Goal: Task Accomplishment & Management: Use online tool/utility

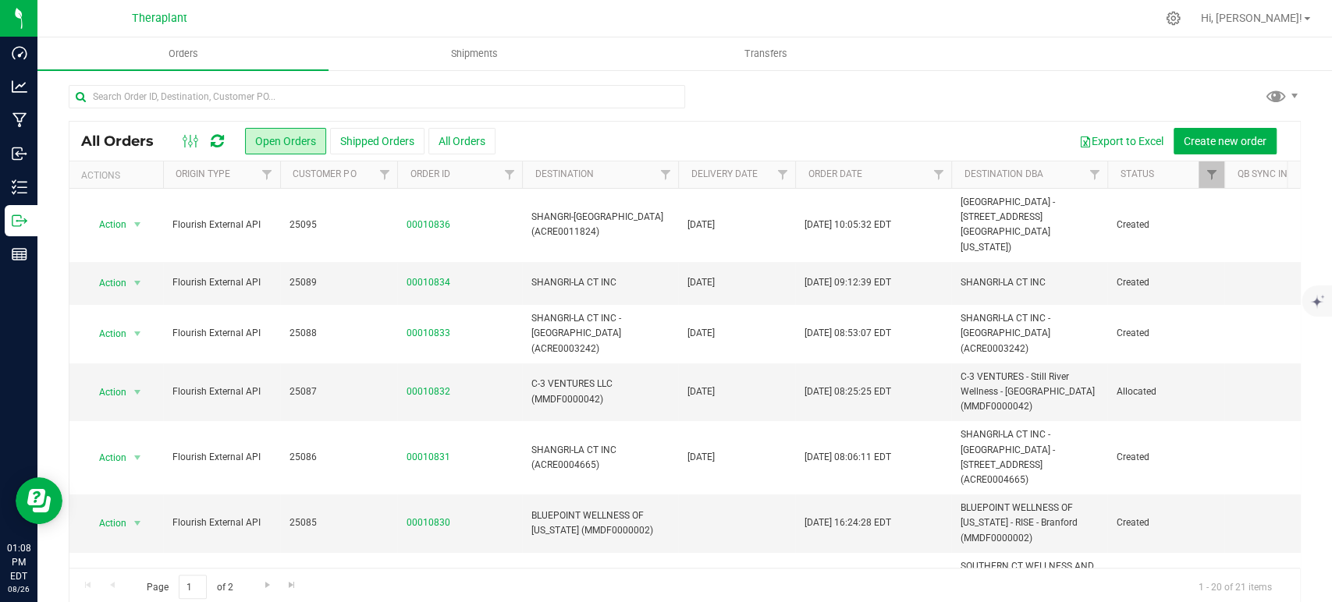
click at [213, 137] on icon at bounding box center [217, 141] width 13 height 16
click at [783, 179] on span "Filter" at bounding box center [781, 175] width 12 height 12
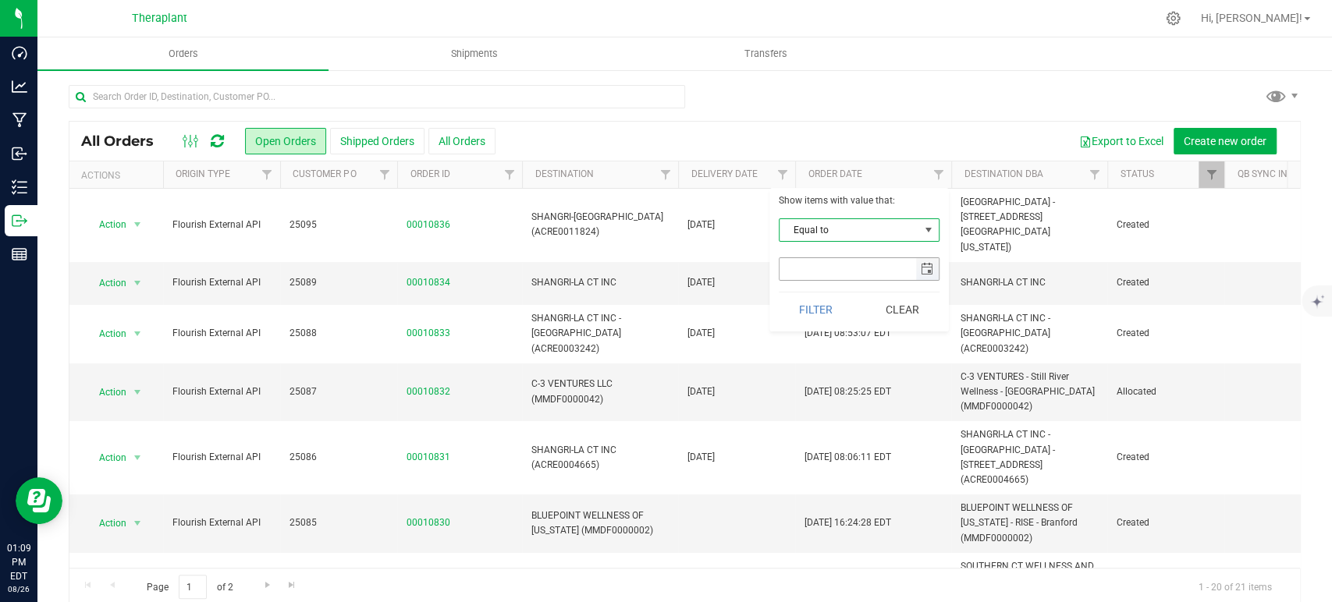
click at [919, 271] on span "select" at bounding box center [927, 269] width 23 height 22
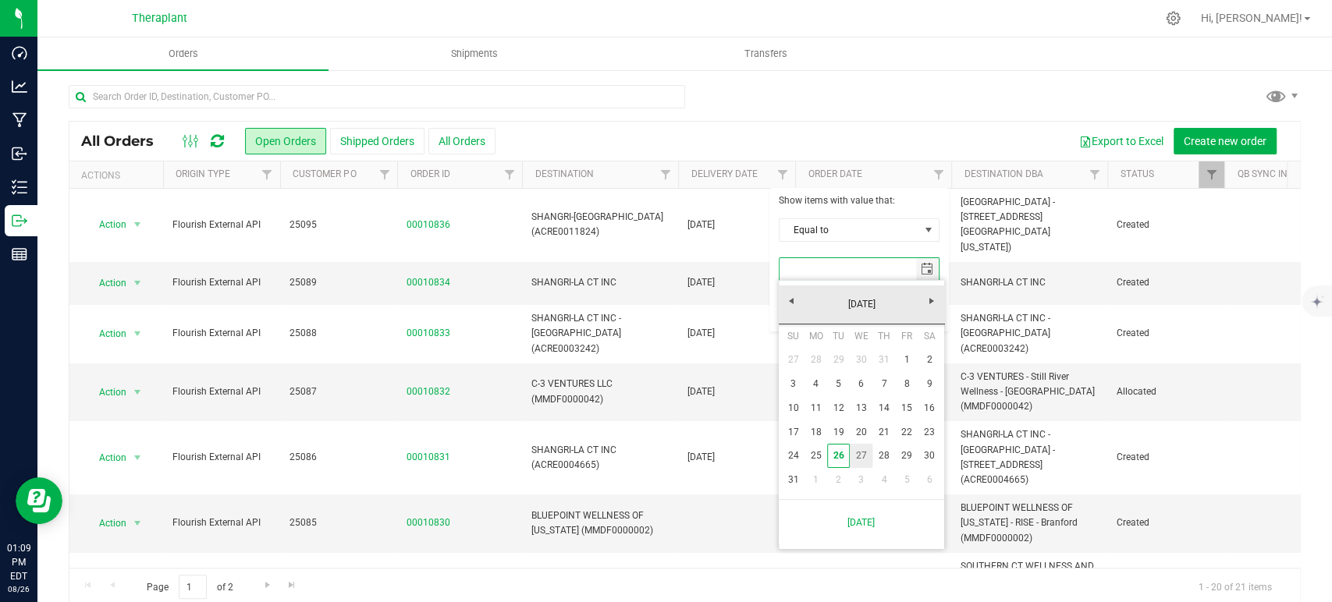
click at [868, 457] on link "27" at bounding box center [861, 456] width 23 height 24
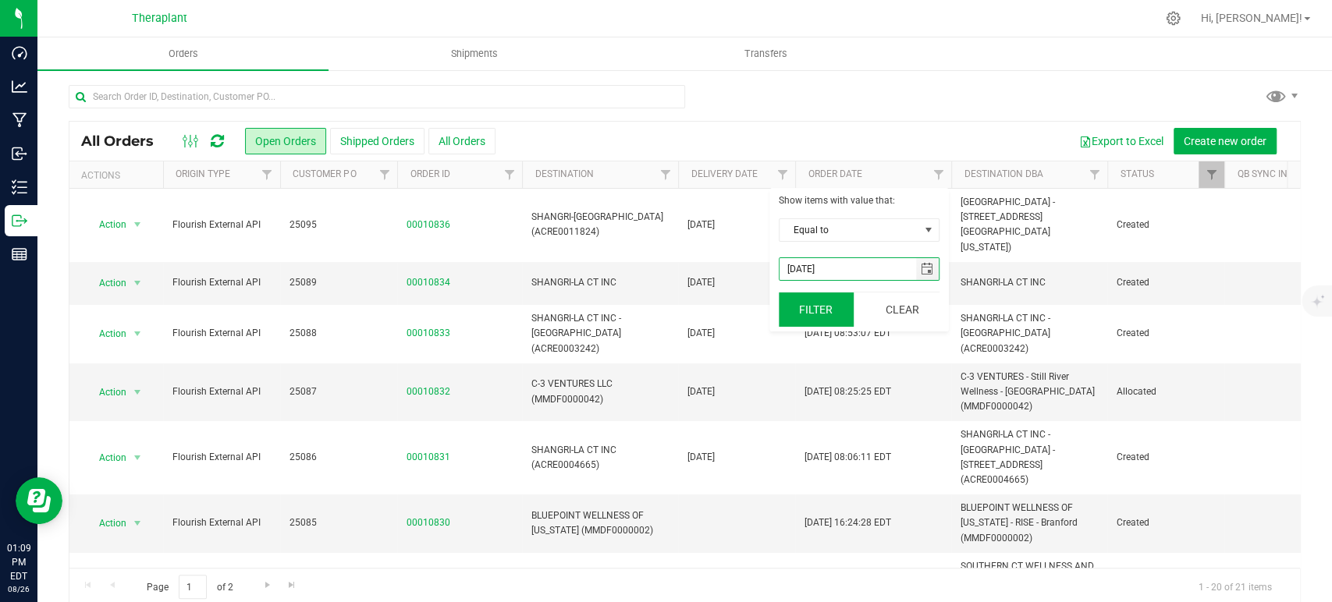
click at [810, 310] on button "Filter" at bounding box center [816, 310] width 75 height 34
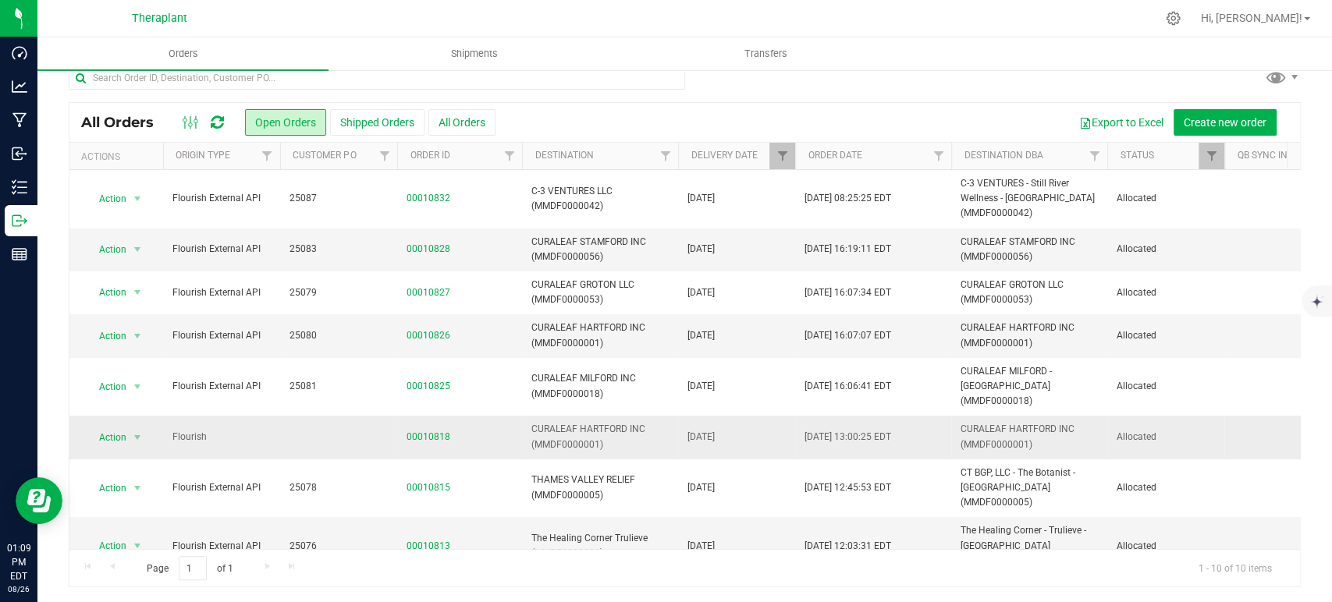
scroll to position [79, 0]
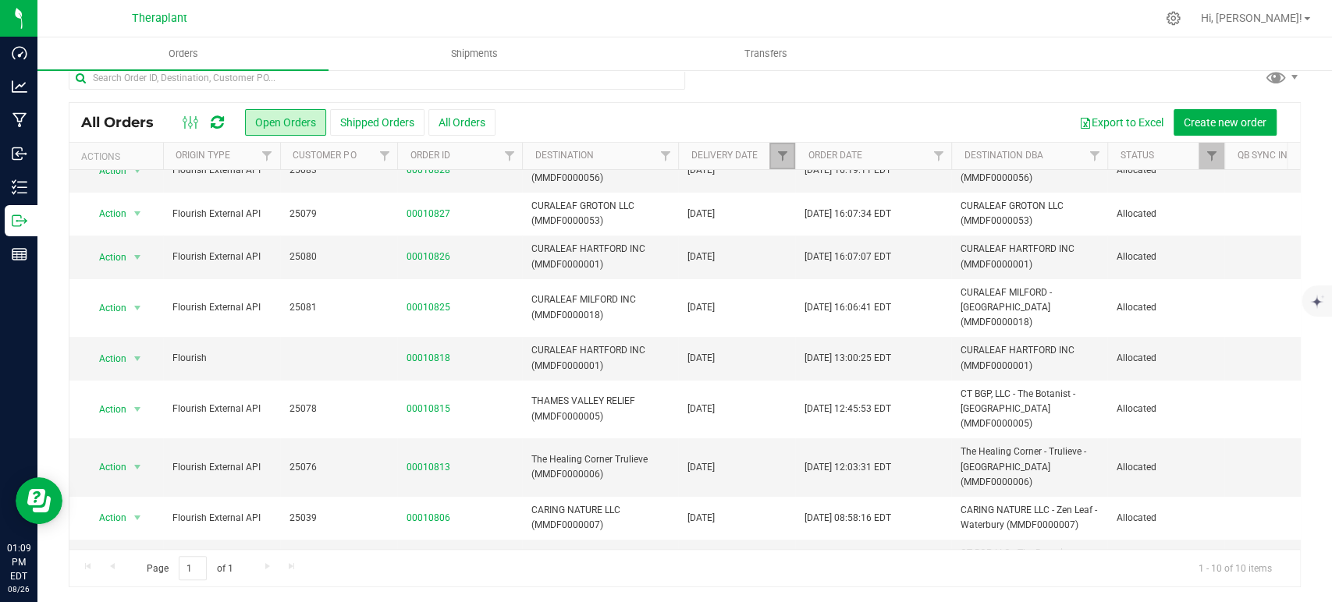
click at [790, 157] on link "Filter" at bounding box center [782, 156] width 26 height 27
click at [896, 303] on button "Clear" at bounding box center [901, 291] width 75 height 34
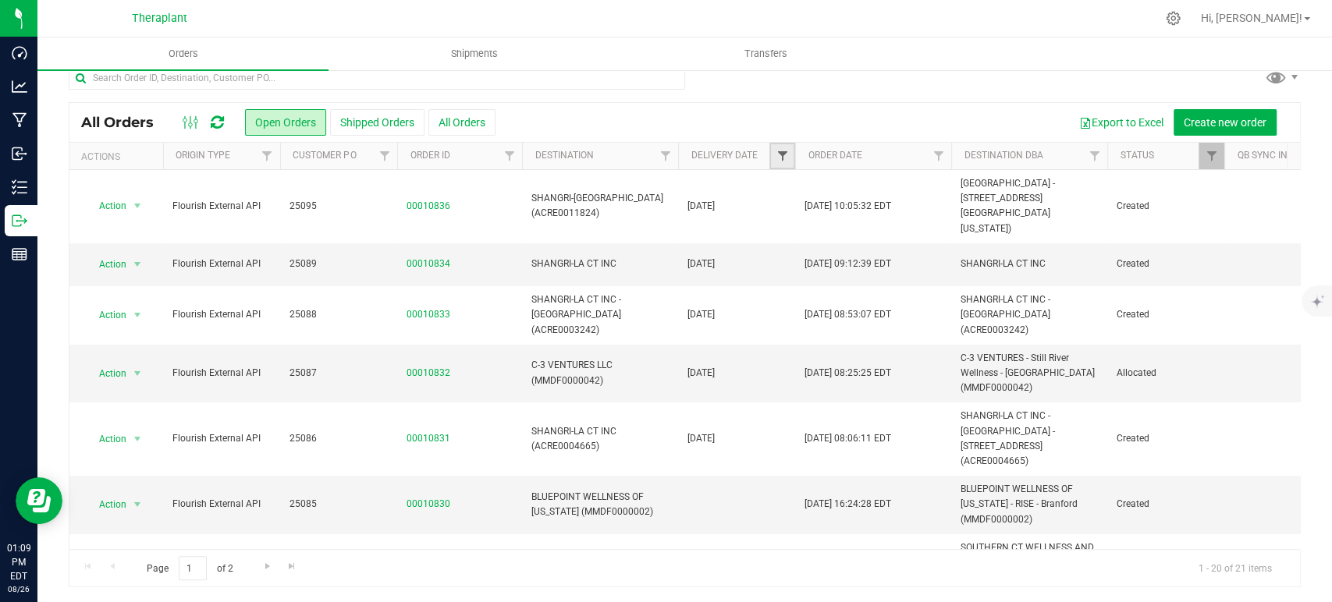
click at [775, 158] on span "Filter" at bounding box center [781, 156] width 12 height 12
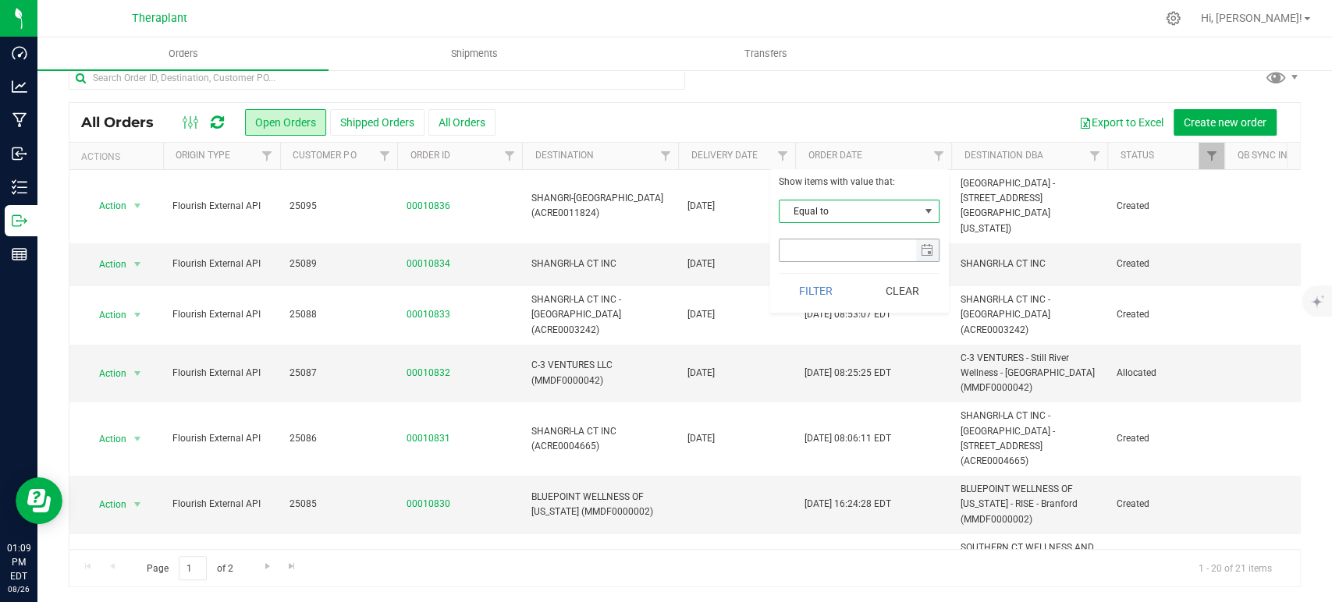
click at [921, 241] on span "select" at bounding box center [927, 251] width 23 height 22
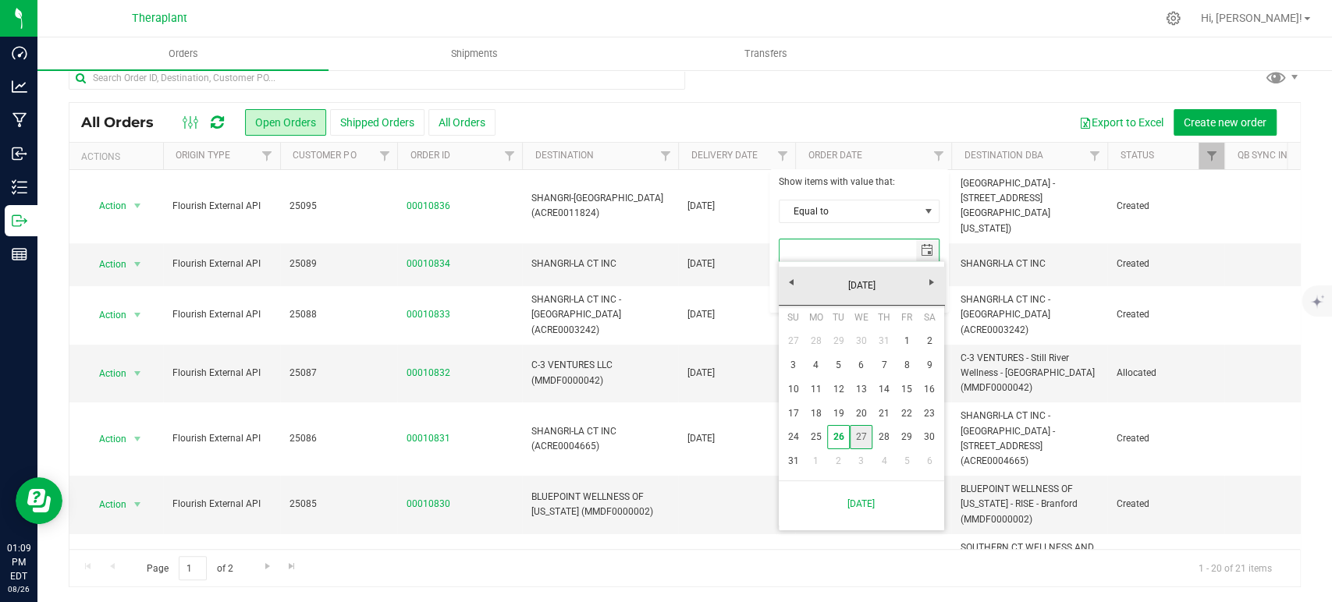
click at [862, 437] on link "27" at bounding box center [861, 437] width 23 height 24
type input "[DATE]"
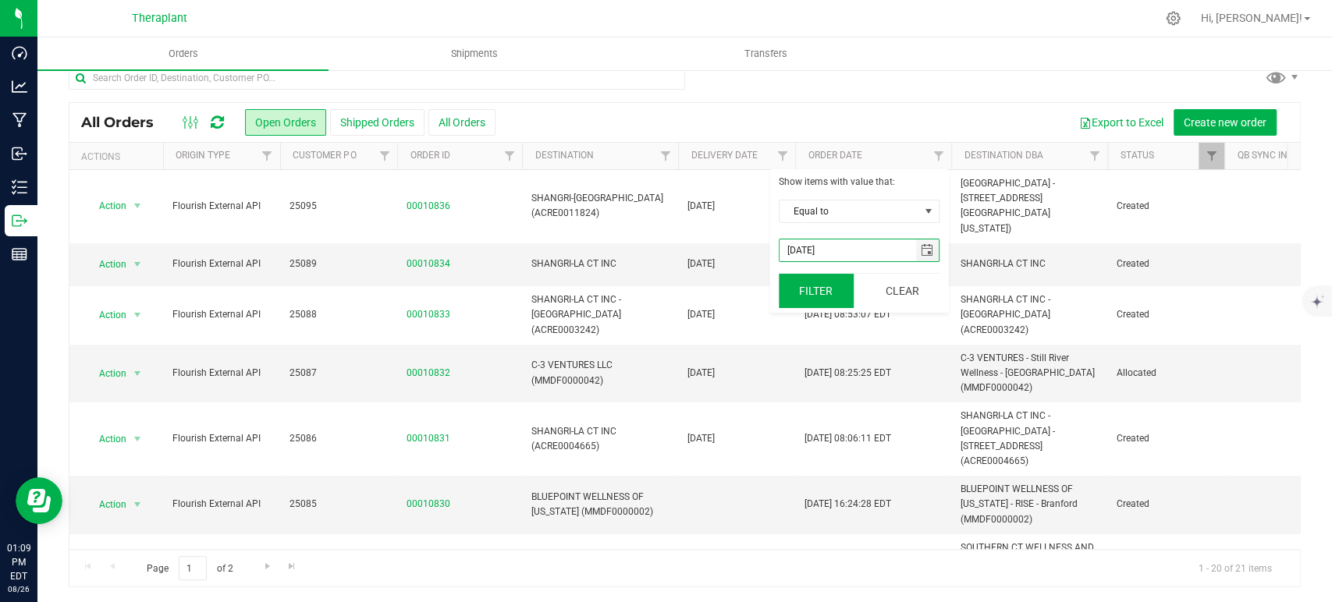
click at [816, 289] on button "Filter" at bounding box center [816, 291] width 75 height 34
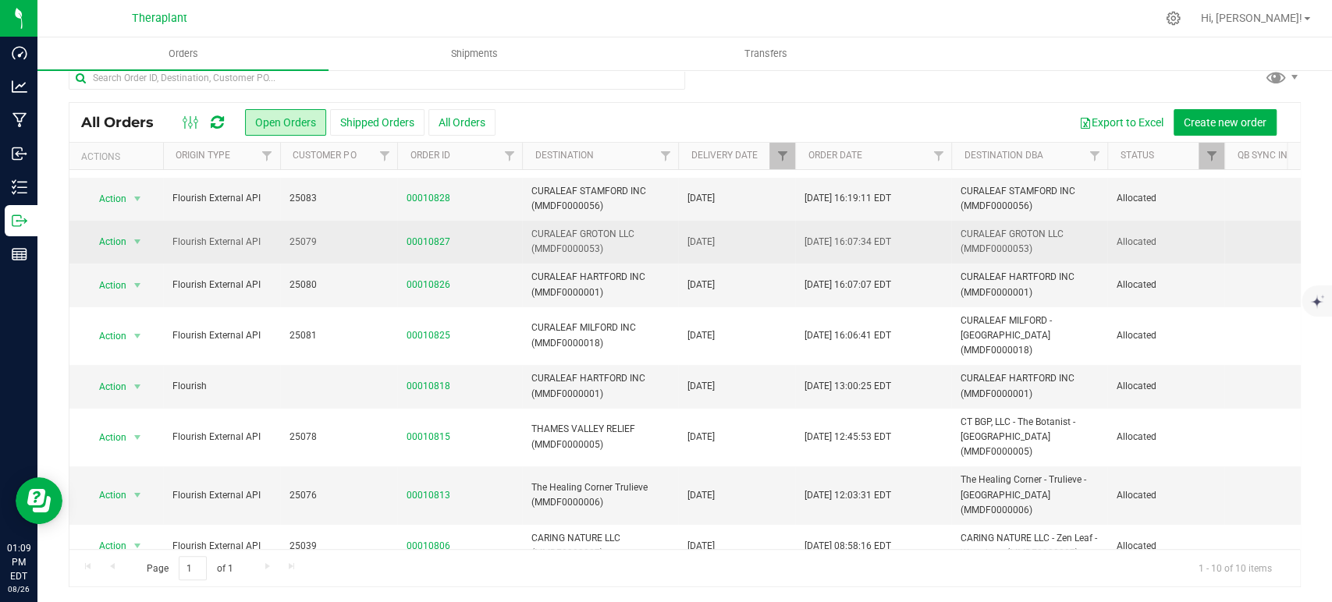
scroll to position [79, 0]
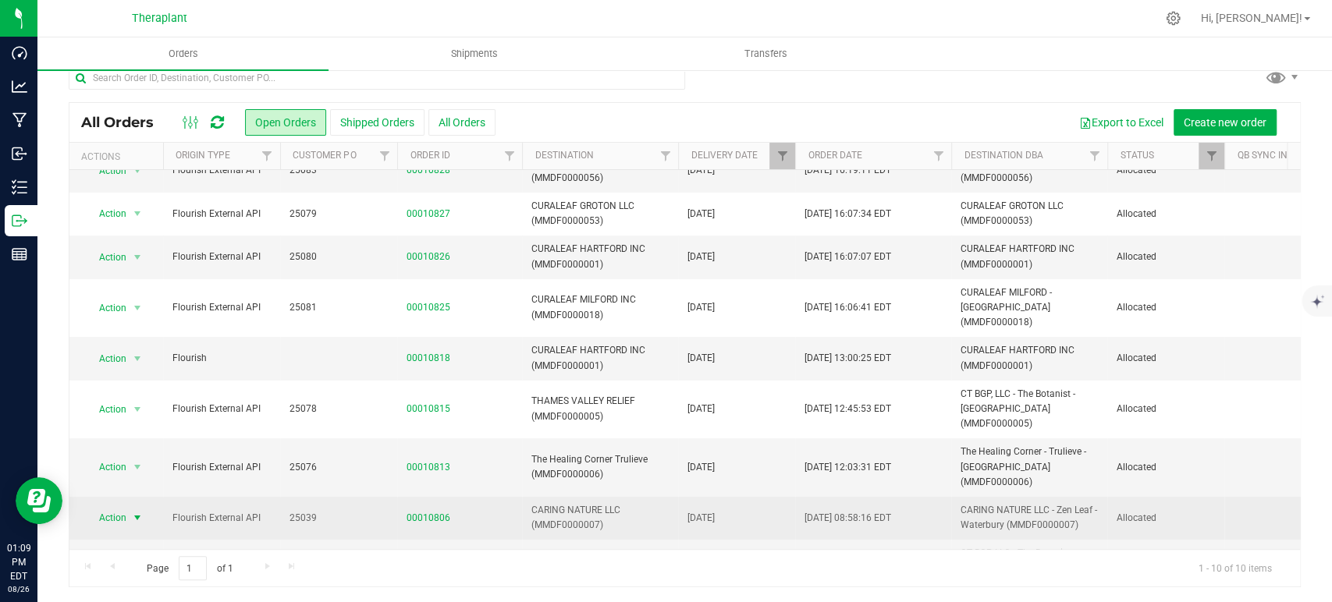
click at [126, 507] on span "Action" at bounding box center [106, 518] width 42 height 22
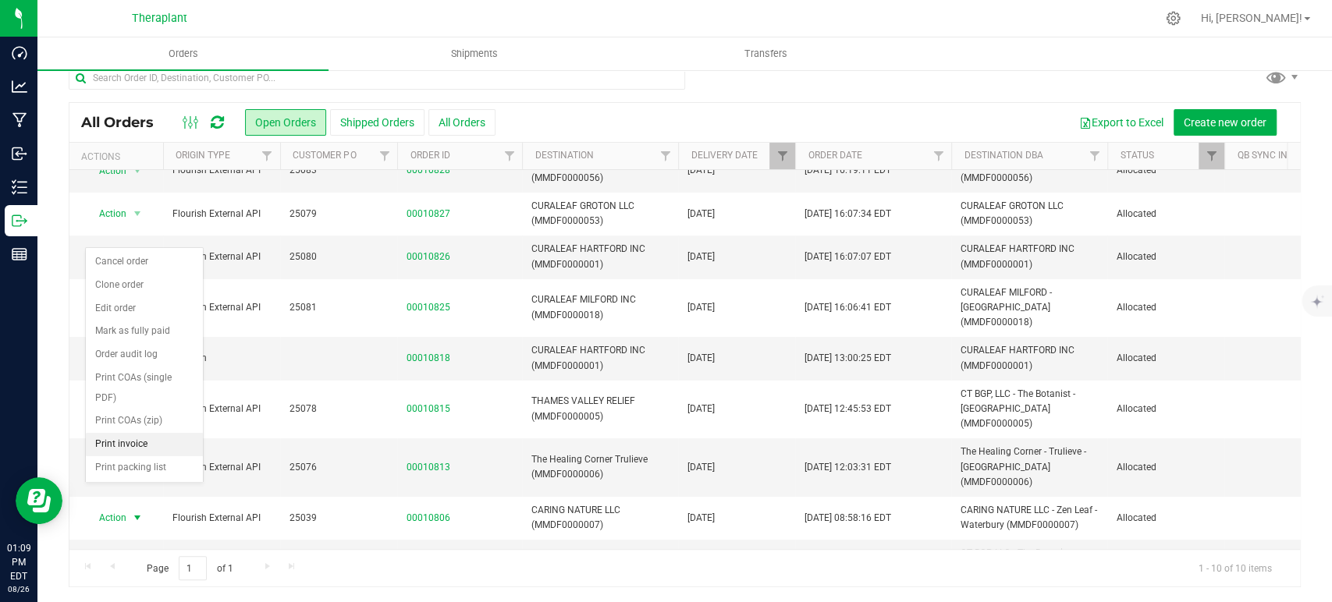
click at [143, 433] on li "Print invoice" at bounding box center [144, 444] width 117 height 23
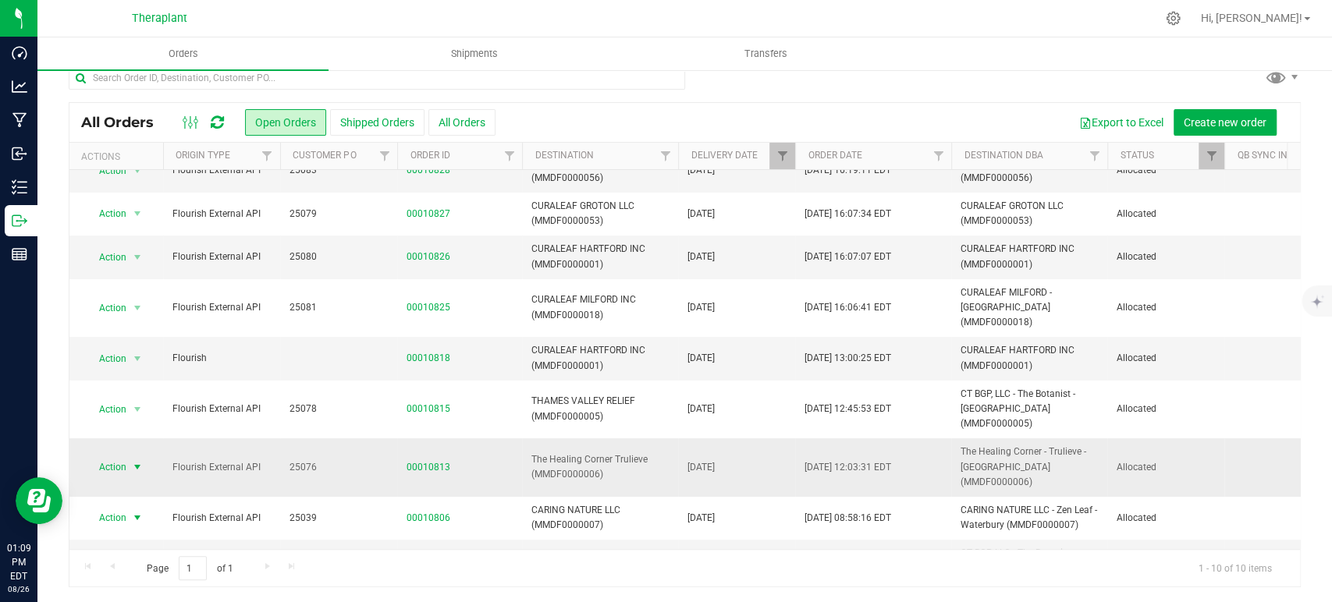
click at [125, 456] on span "Action" at bounding box center [106, 467] width 42 height 22
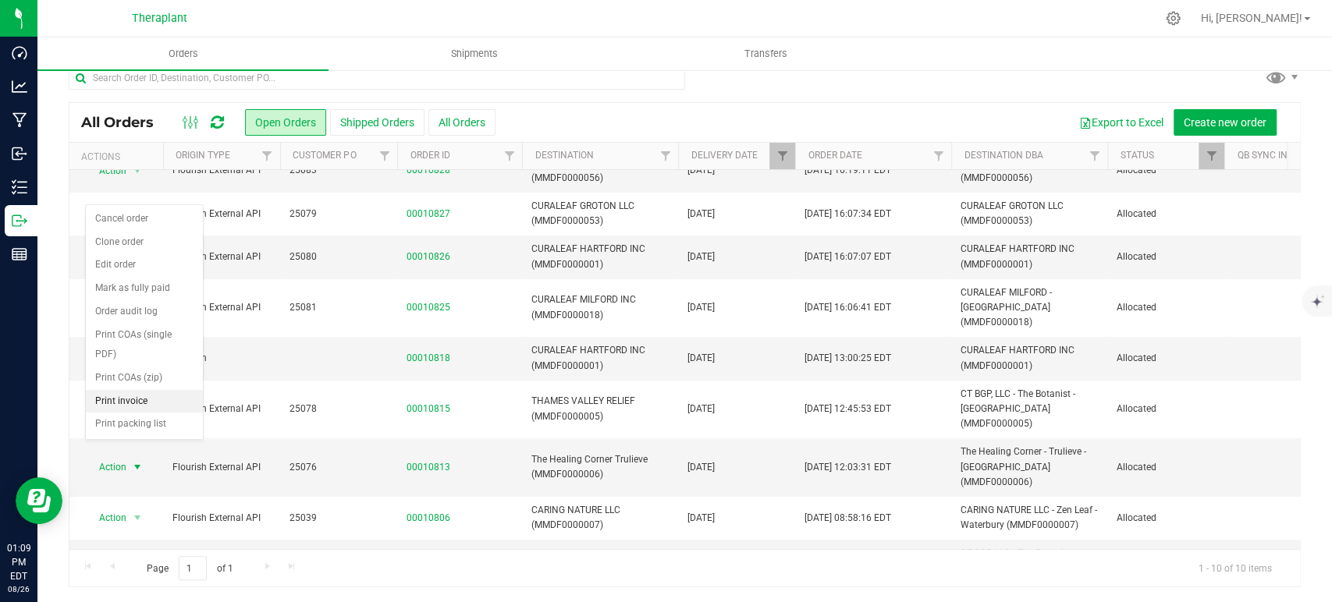
click at [125, 390] on li "Print invoice" at bounding box center [144, 401] width 117 height 23
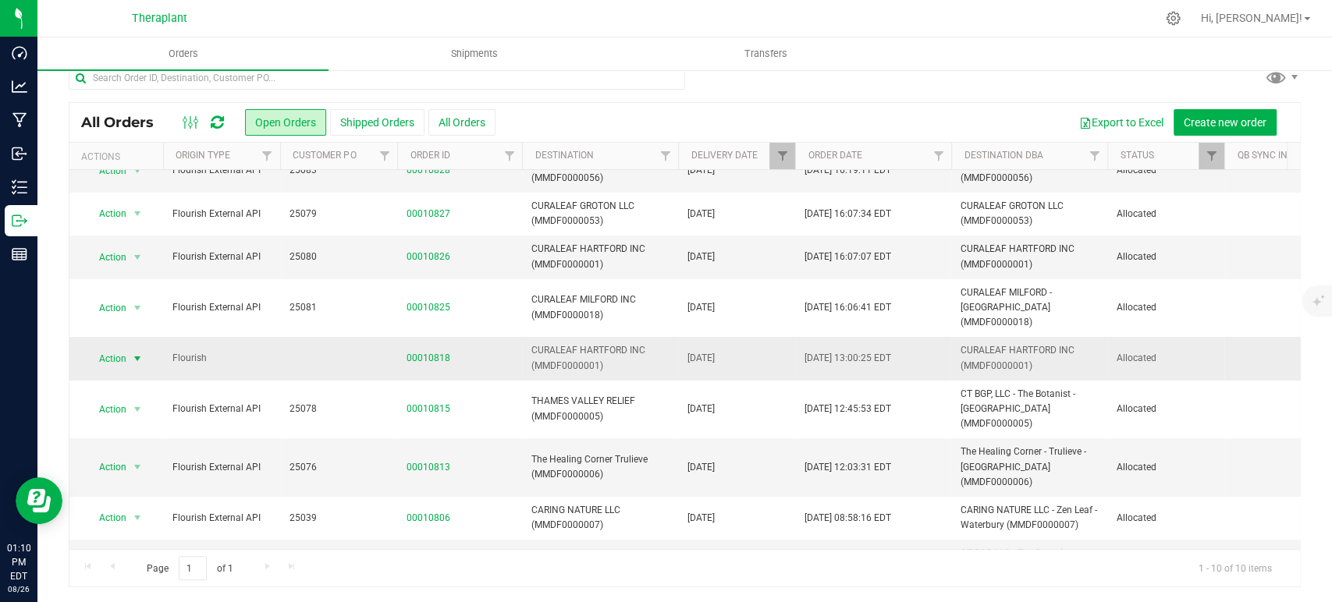
click at [130, 348] on span "select" at bounding box center [138, 359] width 20 height 22
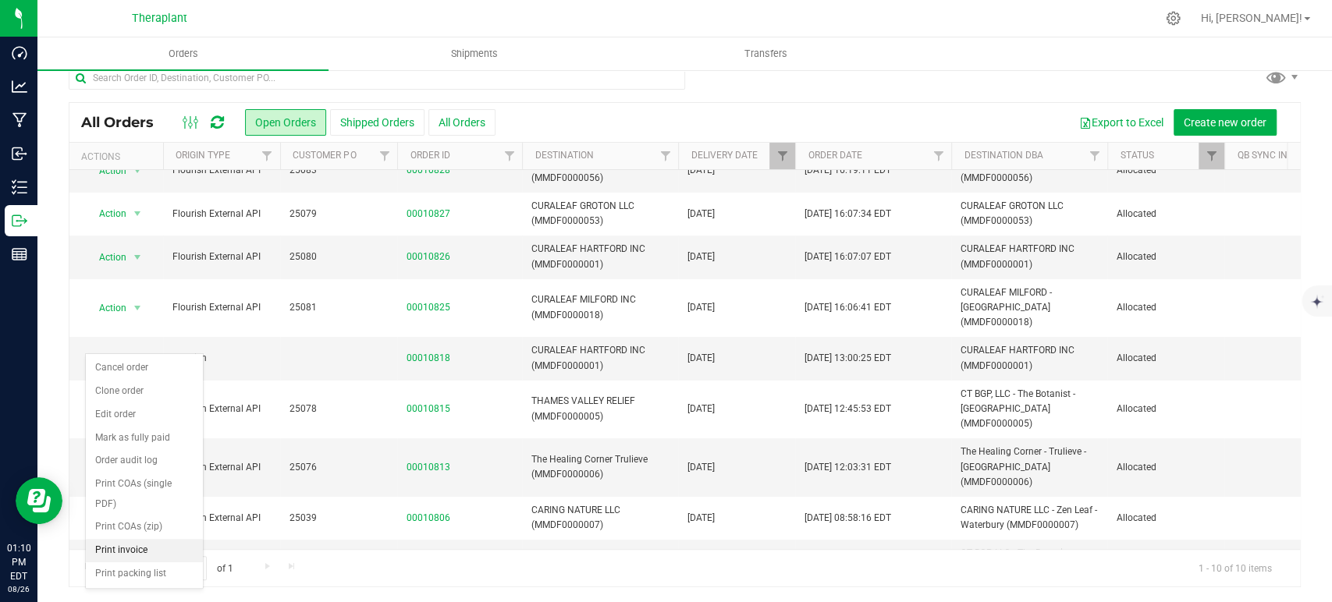
click at [150, 539] on li "Print invoice" at bounding box center [144, 550] width 117 height 23
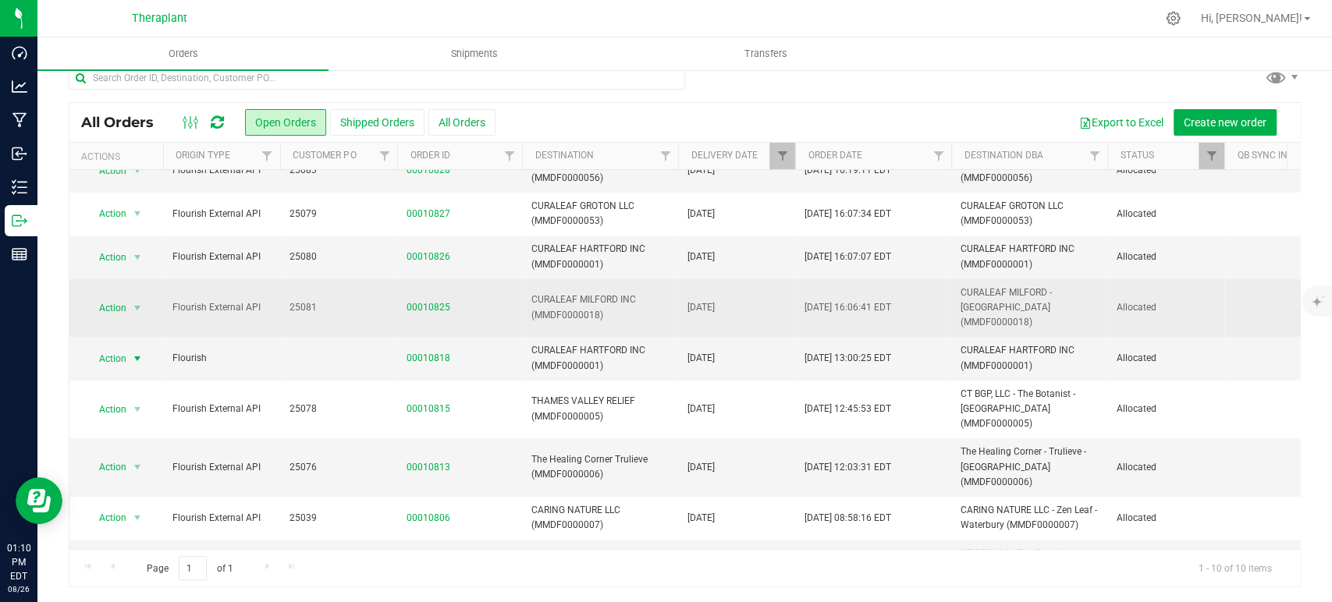
click at [107, 297] on span "Action" at bounding box center [106, 308] width 42 height 22
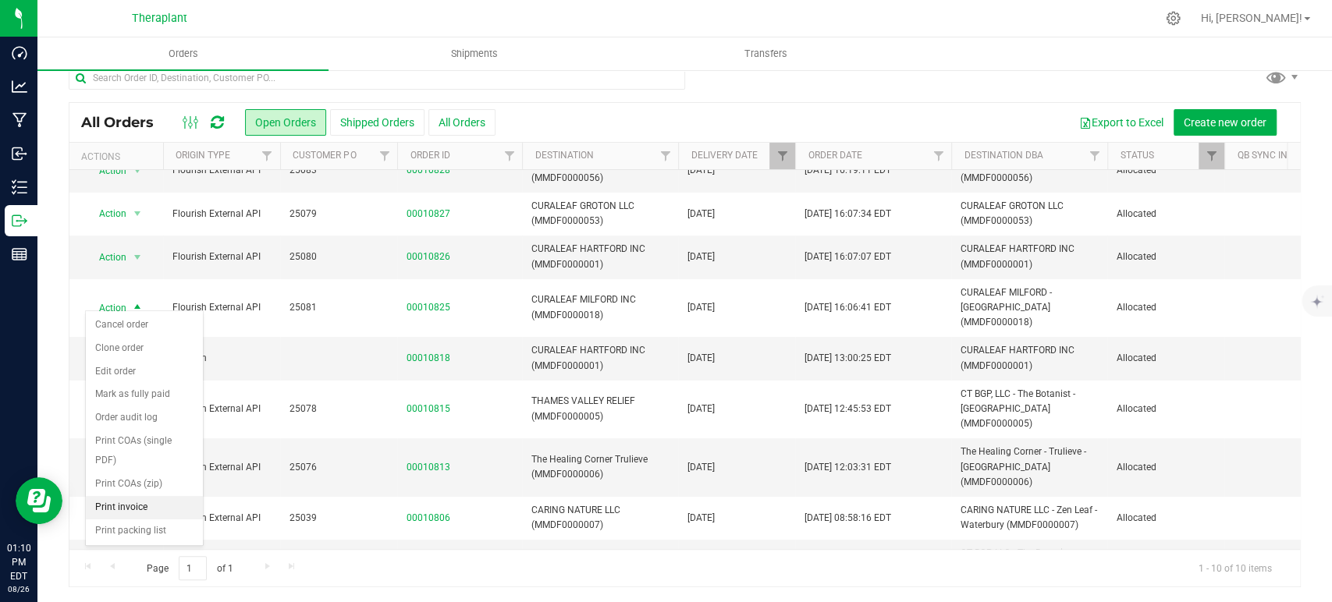
click at [156, 496] on li "Print invoice" at bounding box center [144, 507] width 117 height 23
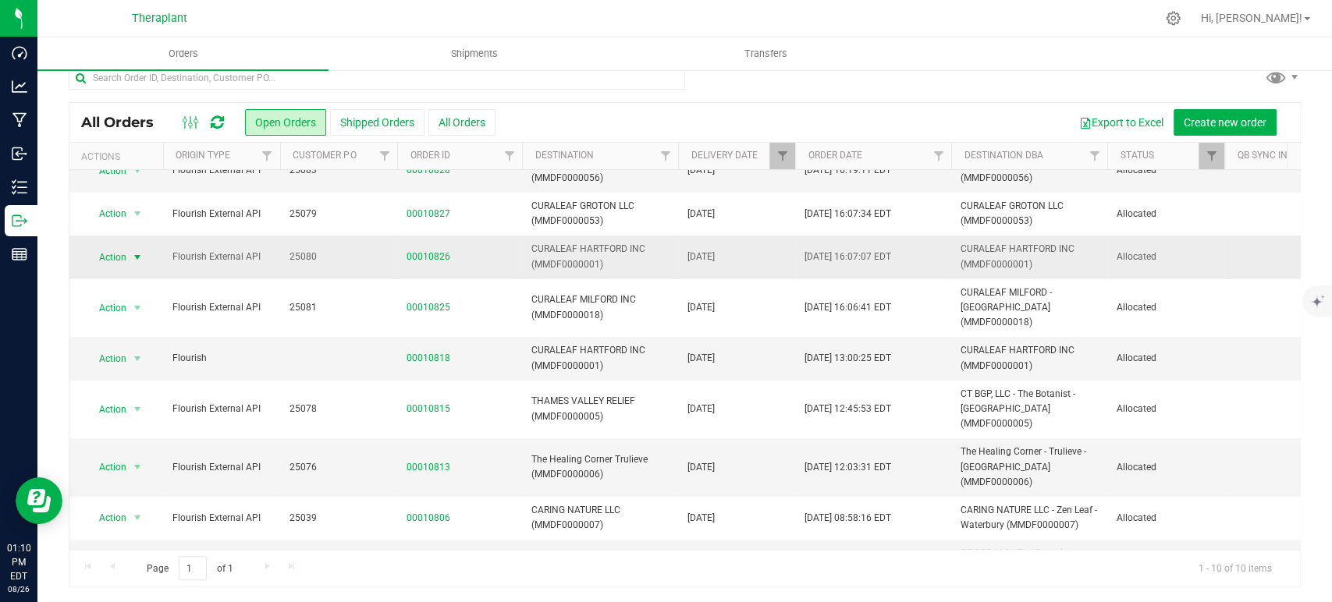
click at [113, 254] on span "Action" at bounding box center [106, 258] width 42 height 22
click at [146, 453] on li "Print invoice" at bounding box center [144, 464] width 117 height 23
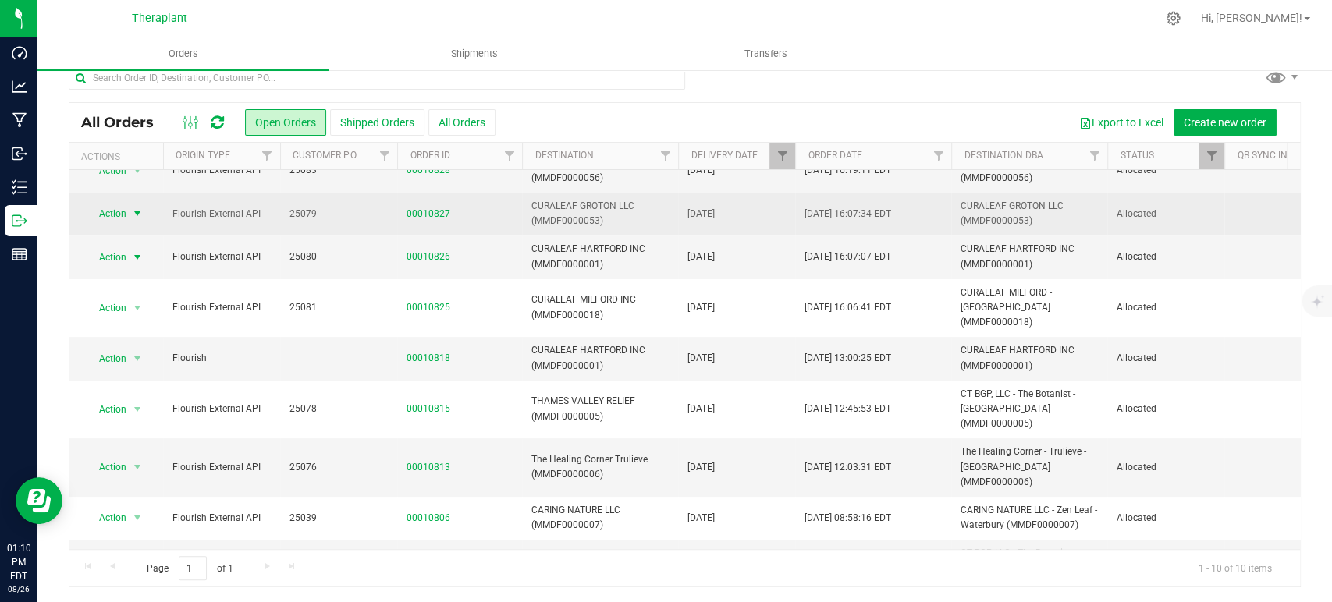
click at [118, 218] on span "Action" at bounding box center [106, 214] width 42 height 22
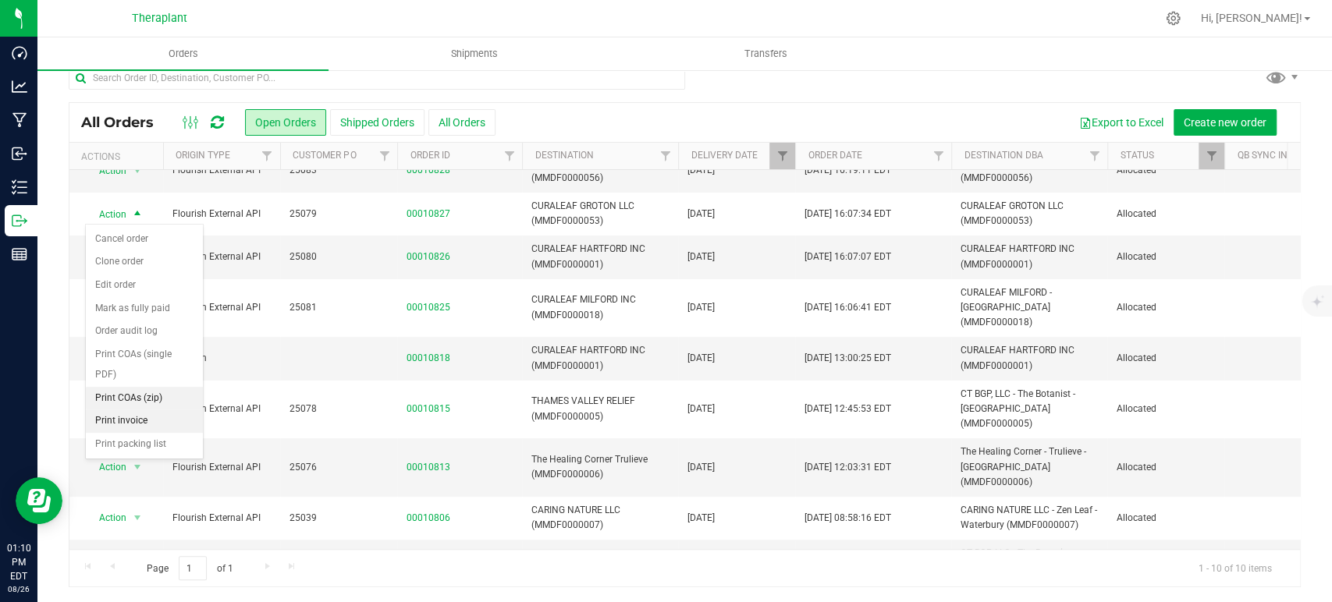
click at [147, 410] on li "Print invoice" at bounding box center [144, 421] width 117 height 23
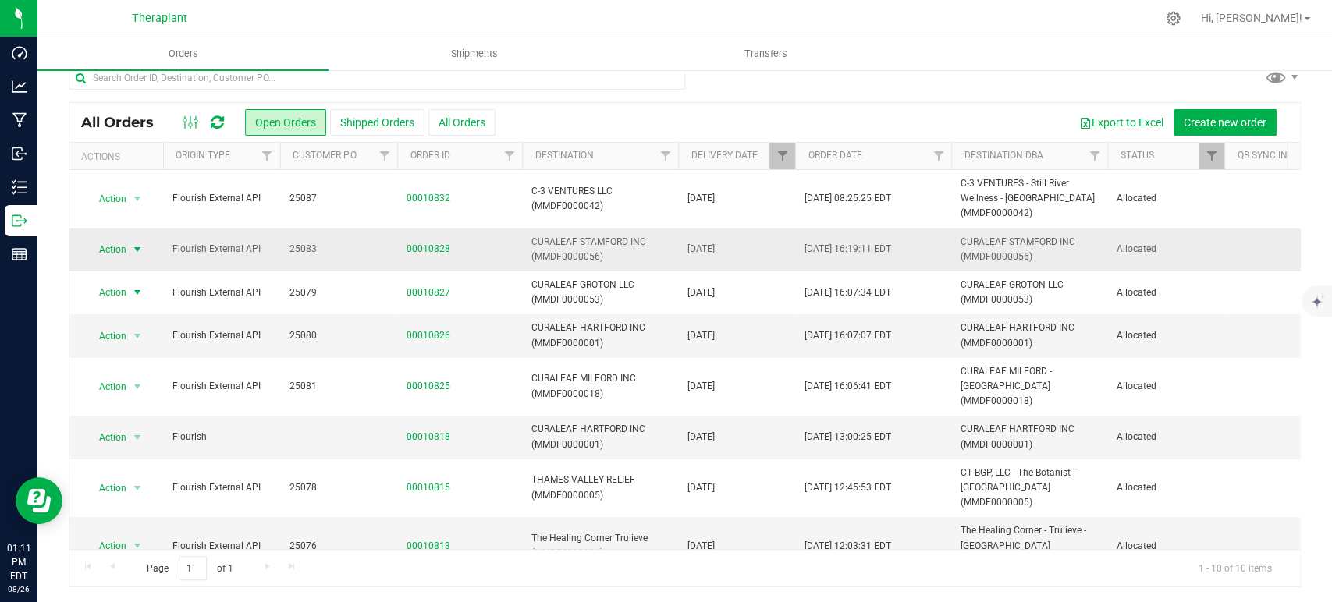
click at [109, 241] on span "Action" at bounding box center [106, 250] width 42 height 22
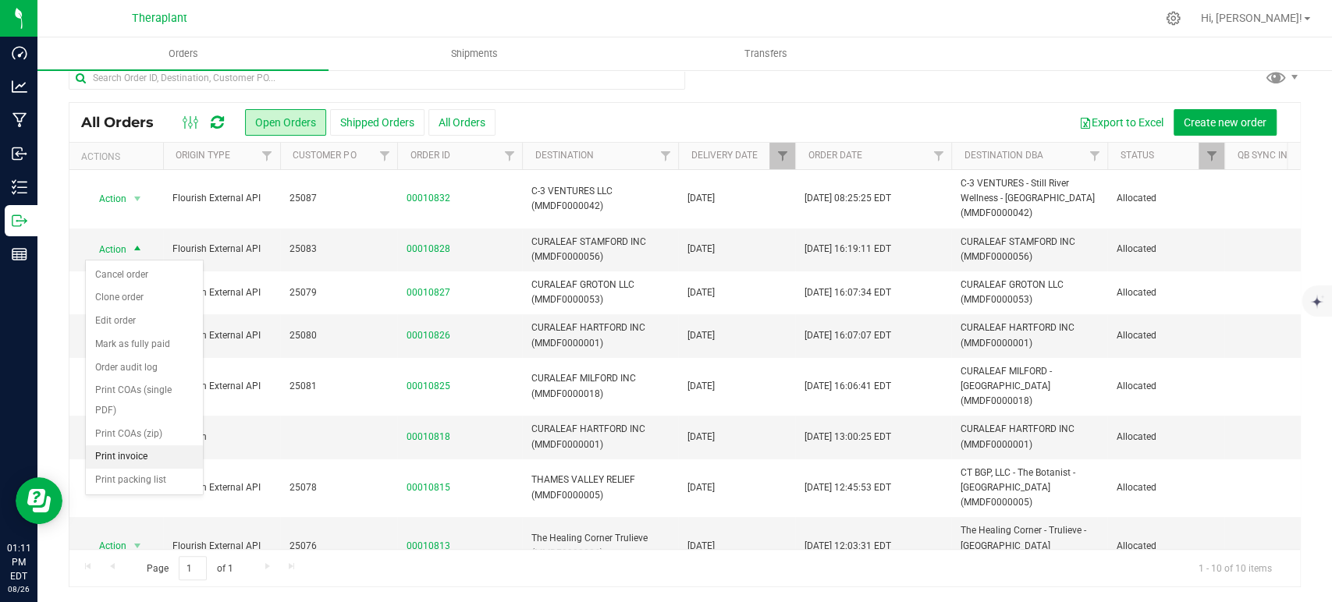
click at [149, 445] on li "Print invoice" at bounding box center [144, 456] width 117 height 23
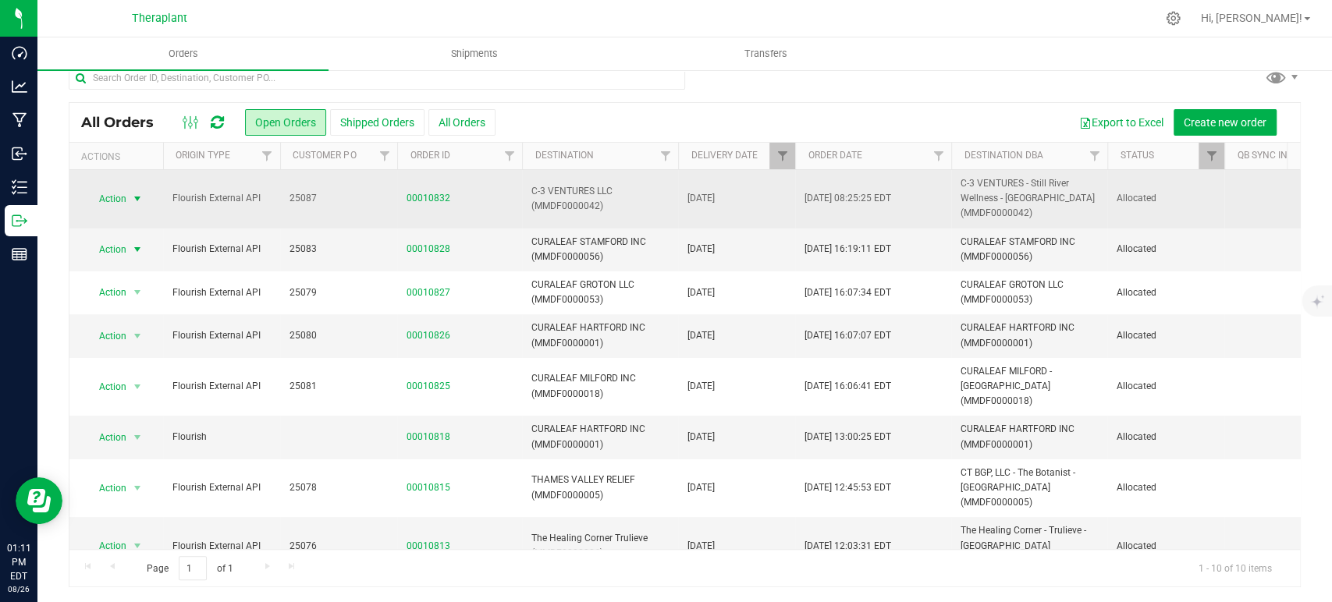
click at [119, 194] on span "Action" at bounding box center [106, 199] width 42 height 22
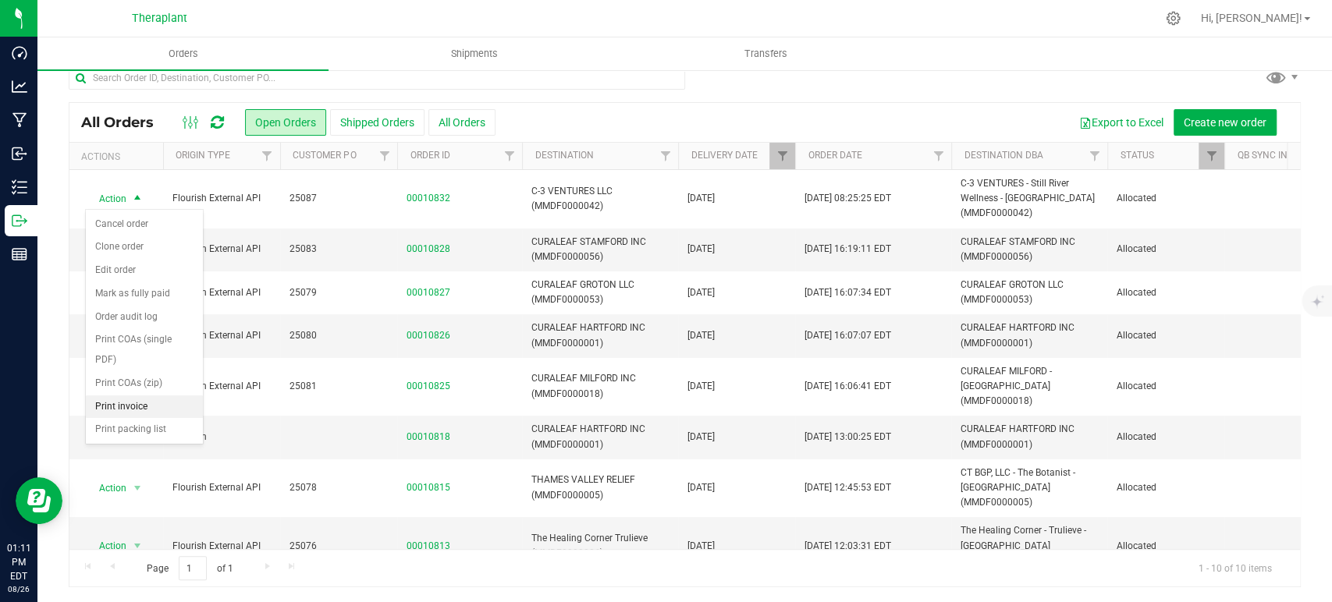
click at [157, 396] on li "Print invoice" at bounding box center [144, 407] width 117 height 23
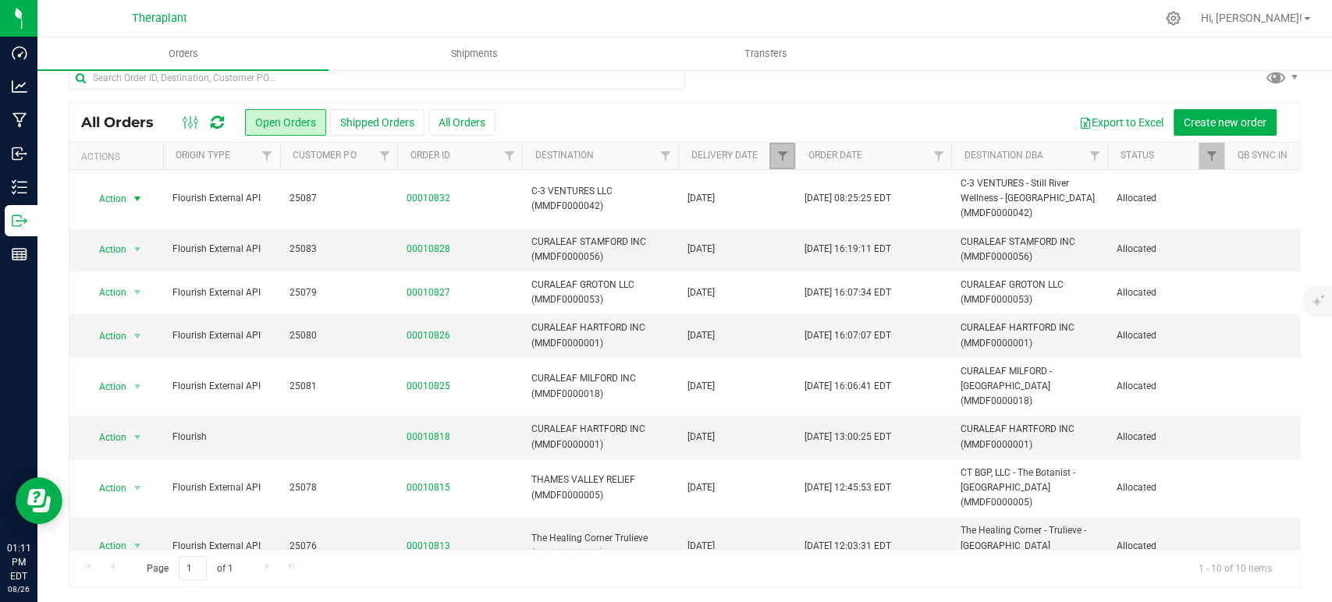
click at [782, 167] on link "Filter" at bounding box center [782, 156] width 26 height 27
click at [905, 295] on button "Clear" at bounding box center [901, 291] width 75 height 34
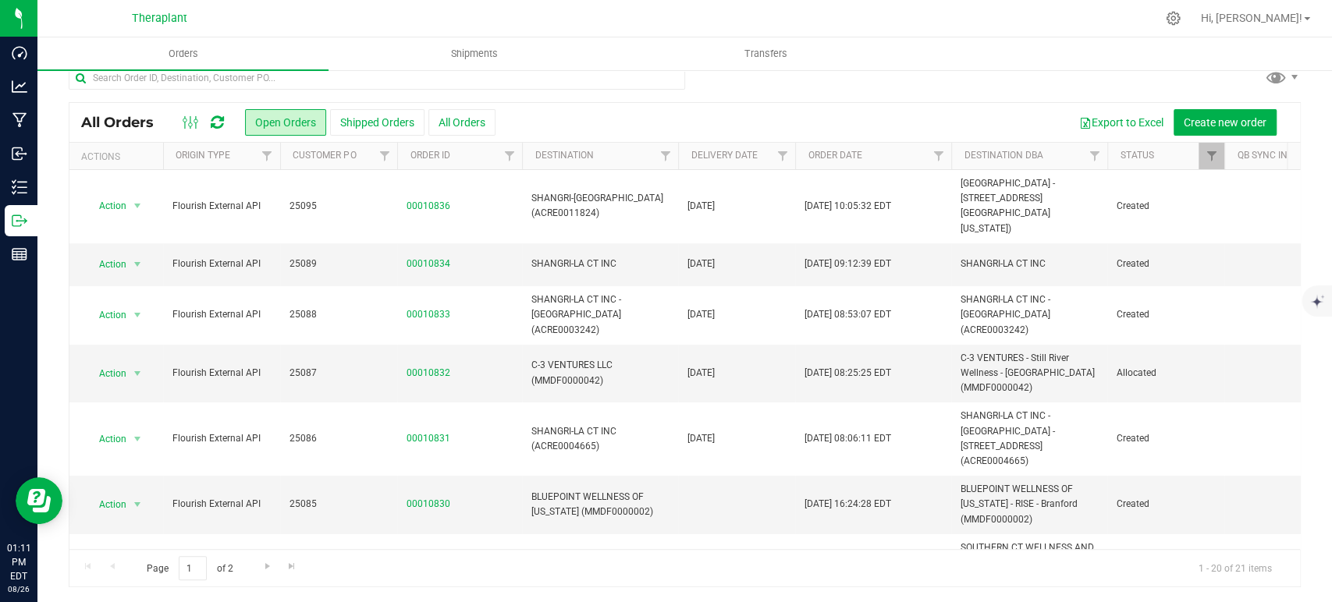
click at [217, 123] on icon at bounding box center [217, 123] width 13 height 16
